Goal: Manage account settings

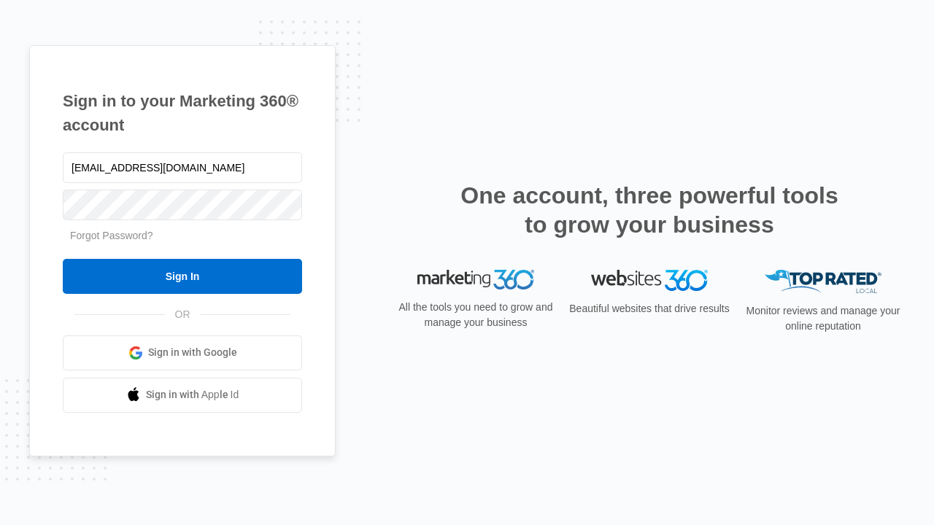
type input "[EMAIL_ADDRESS][DOMAIN_NAME]"
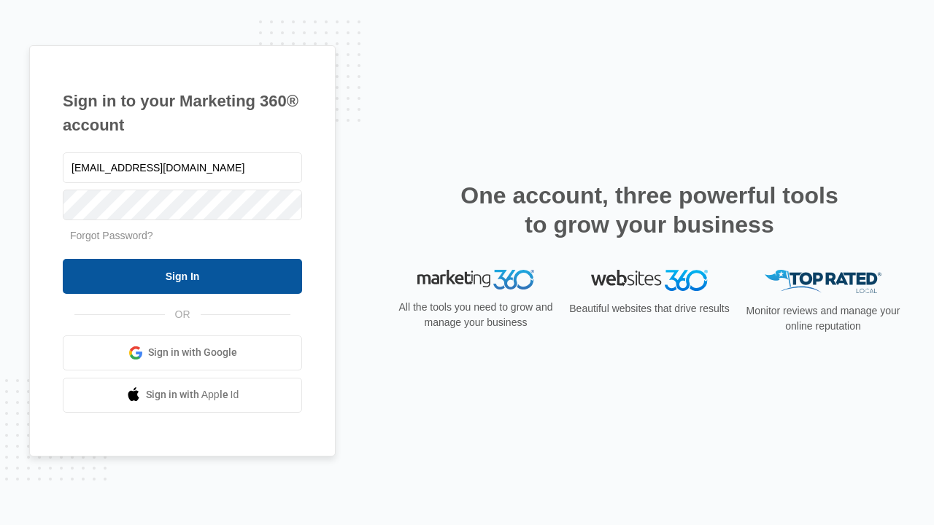
click at [182, 276] on input "Sign In" at bounding box center [182, 276] width 239 height 35
